Goal: Information Seeking & Learning: Find specific fact

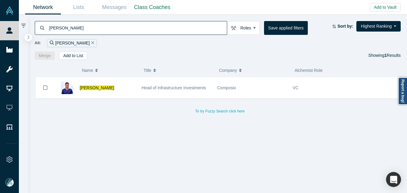
drag, startPoint x: 0, startPoint y: 0, endPoint x: 63, endPoint y: 30, distance: 69.9
click at [64, 33] on input "[PERSON_NAME]" at bounding box center [138, 28] width 178 height 14
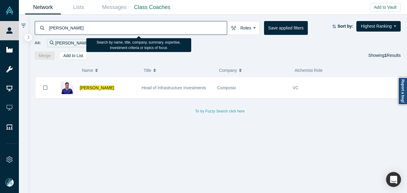
click at [63, 30] on input "[PERSON_NAME]" at bounding box center [138, 28] width 178 height 14
drag, startPoint x: 63, startPoint y: 30, endPoint x: 78, endPoint y: 24, distance: 15.9
click at [64, 29] on input "[PERSON_NAME]" at bounding box center [138, 28] width 178 height 14
paste input "[PERSON_NAME]"
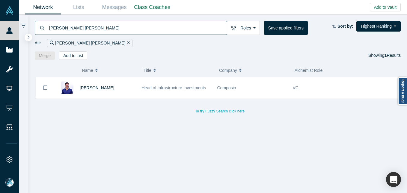
click at [84, 27] on input "[PERSON_NAME] [PERSON_NAME]" at bounding box center [138, 28] width 178 height 14
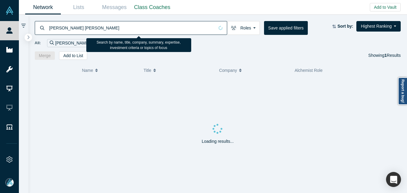
click at [84, 27] on input "[PERSON_NAME] [PERSON_NAME]" at bounding box center [132, 28] width 166 height 14
paste input
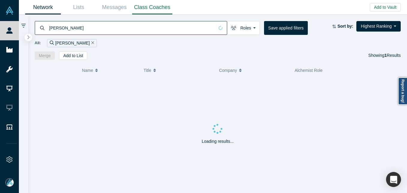
type input "[PERSON_NAME]"
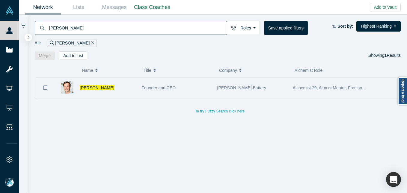
click at [126, 81] on div "[PERSON_NAME]" at bounding box center [108, 87] width 56 height 21
